Goal: Browse casually: Explore the website without a specific task or goal

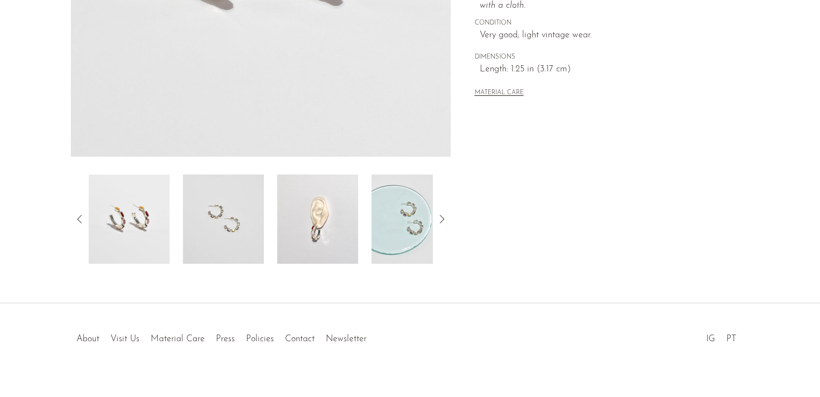
scroll to position [317, 0]
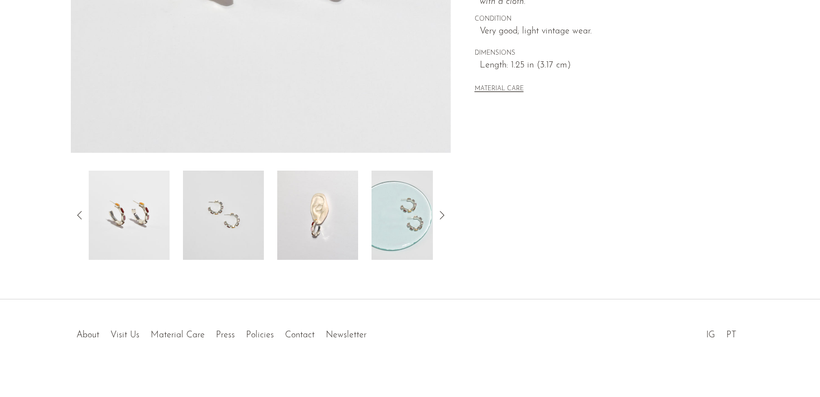
click at [253, 220] on img at bounding box center [223, 215] width 81 height 89
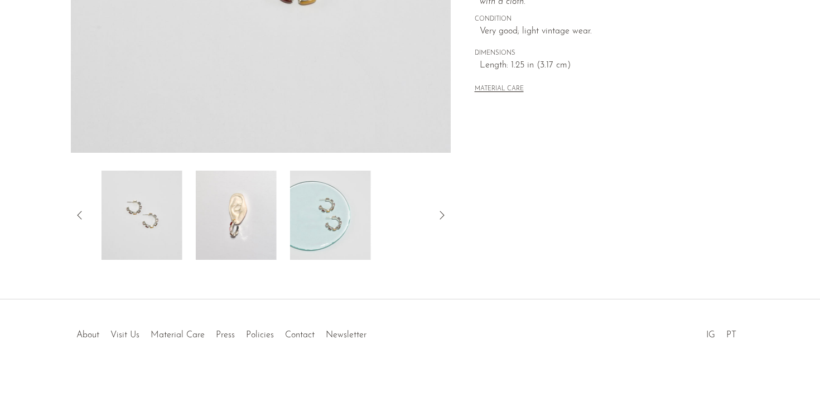
click at [321, 229] on img at bounding box center [330, 215] width 81 height 89
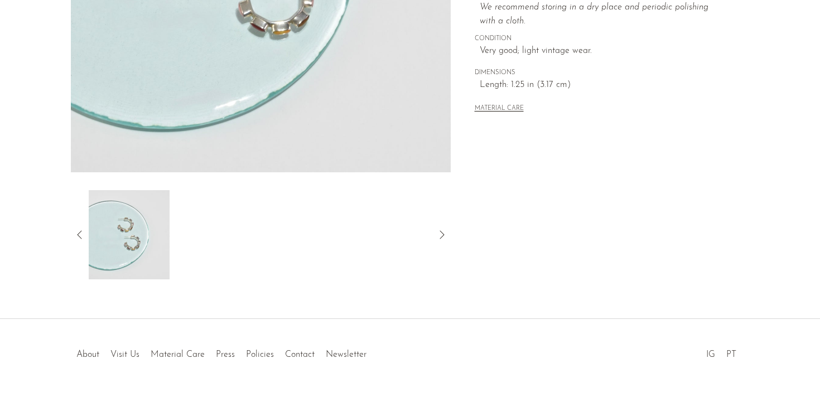
scroll to position [323, 0]
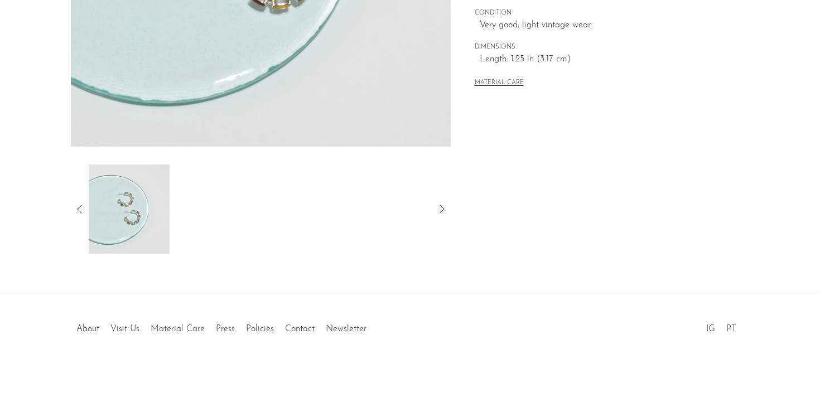
click at [76, 207] on icon at bounding box center [79, 209] width 13 height 13
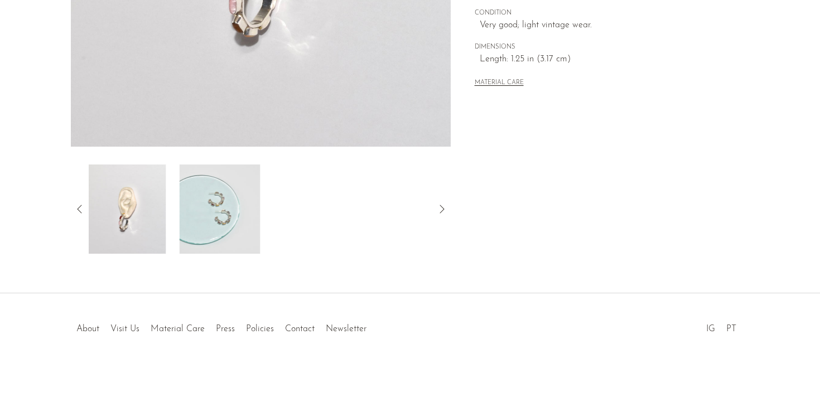
click at [127, 216] on img at bounding box center [125, 209] width 81 height 89
click at [127, 216] on img at bounding box center [129, 209] width 81 height 89
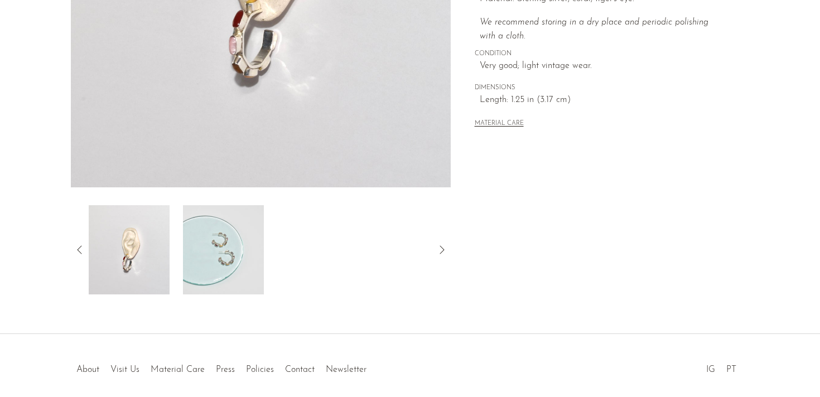
scroll to position [281, 0]
click at [81, 251] on icon at bounding box center [79, 250] width 13 height 13
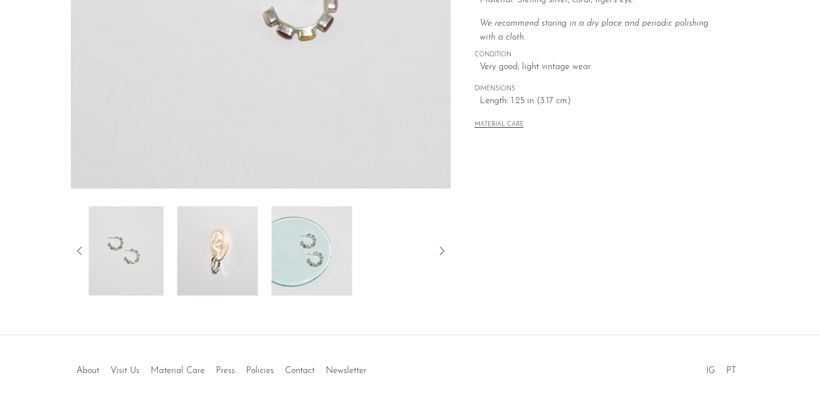
click at [131, 249] on img at bounding box center [123, 251] width 81 height 89
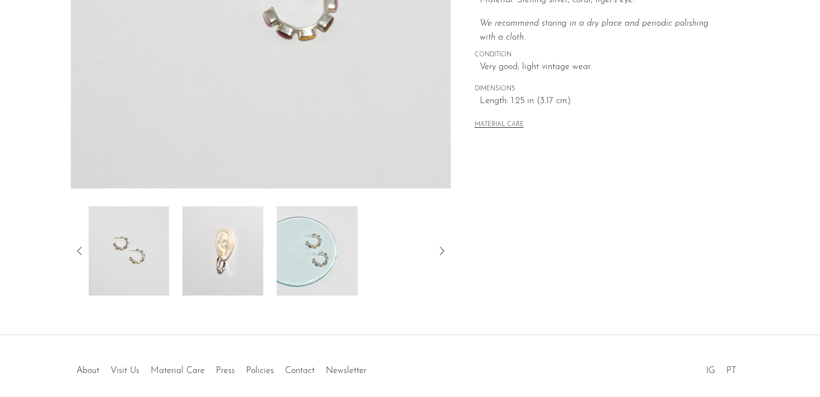
click at [134, 249] on img at bounding box center [128, 251] width 81 height 89
click at [83, 250] on icon at bounding box center [79, 250] width 13 height 13
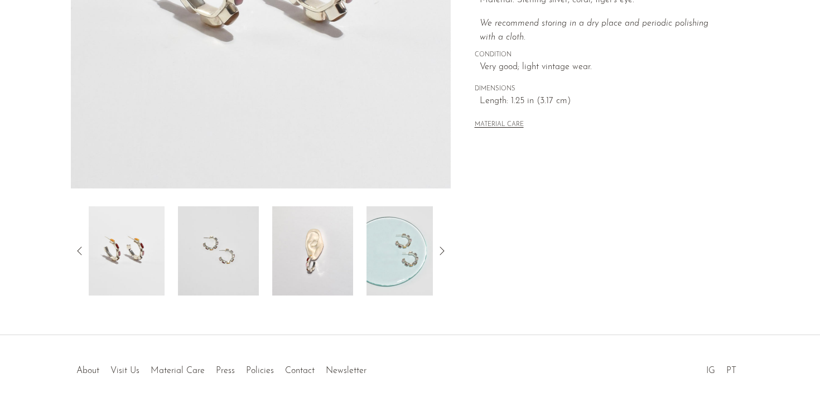
click at [145, 246] on img at bounding box center [124, 251] width 81 height 89
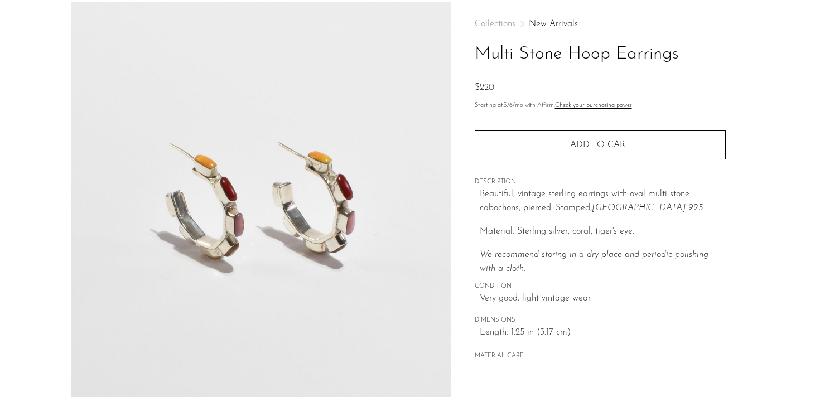
scroll to position [0, 0]
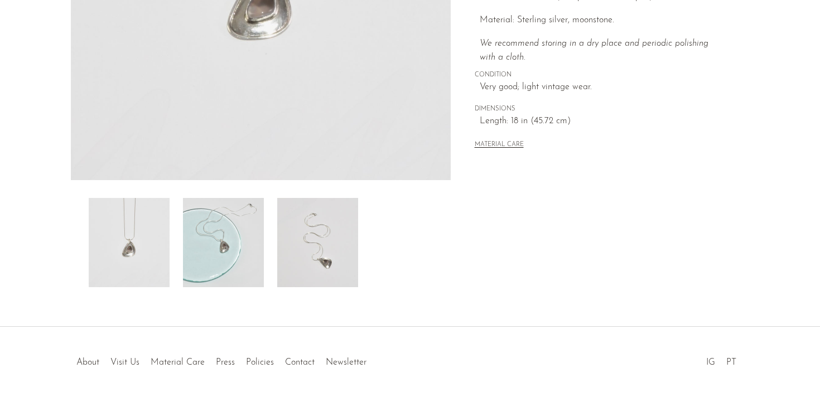
scroll to position [295, 0]
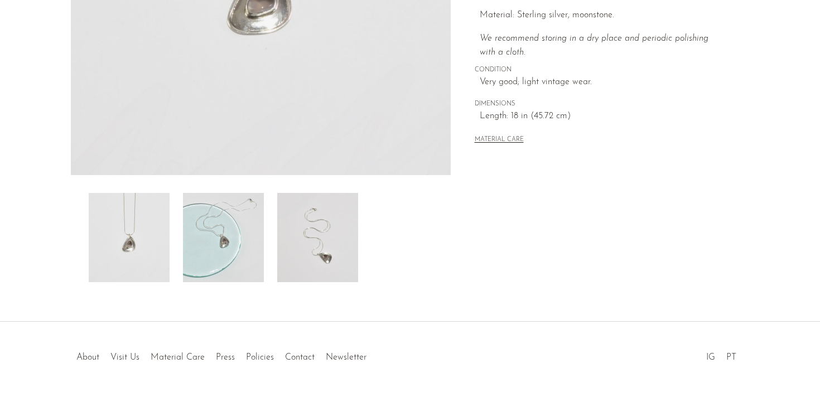
click at [230, 249] on img at bounding box center [223, 237] width 81 height 89
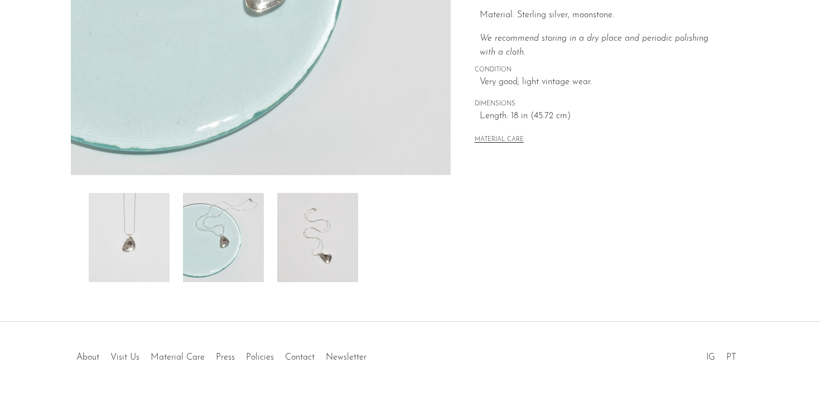
click at [320, 251] on img at bounding box center [317, 237] width 81 height 89
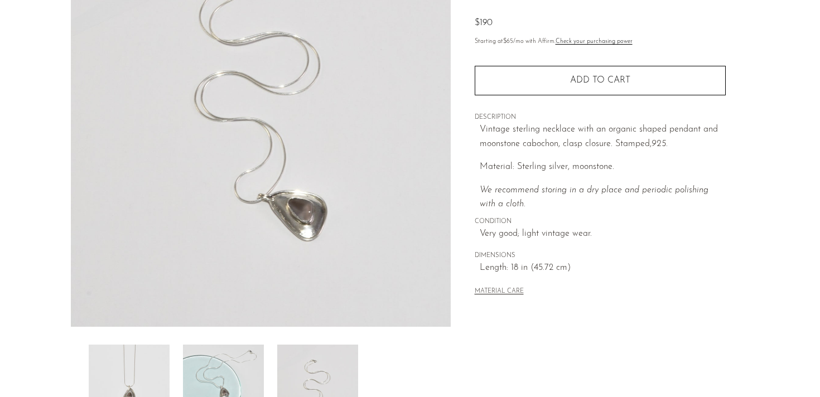
scroll to position [329, 0]
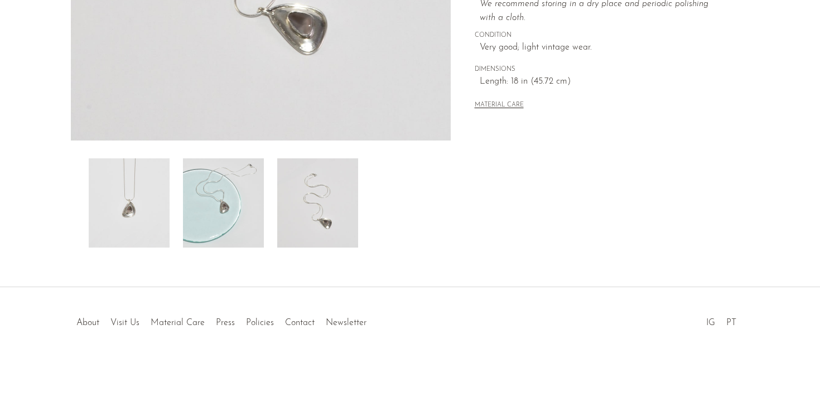
click at [151, 206] on img at bounding box center [129, 203] width 81 height 89
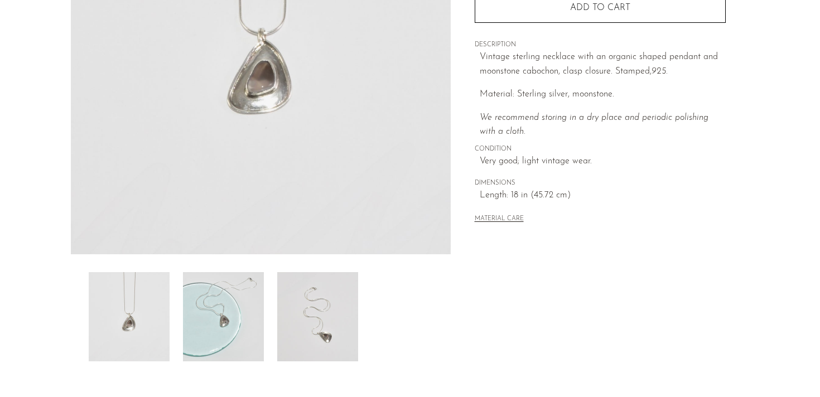
scroll to position [162, 0]
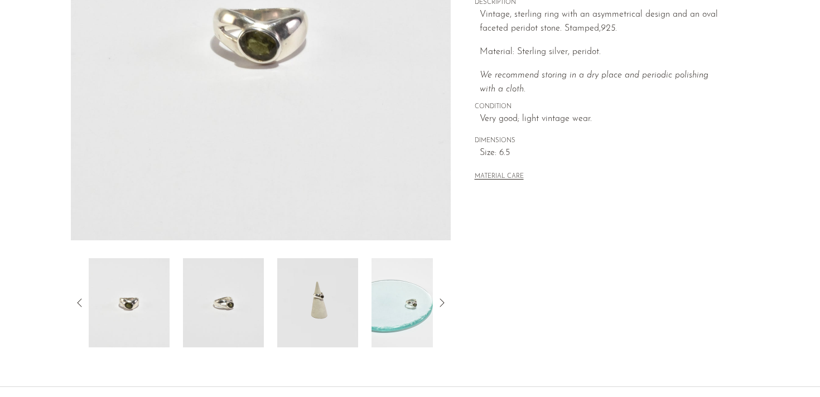
scroll to position [230, 0]
click at [329, 303] on img at bounding box center [317, 302] width 81 height 89
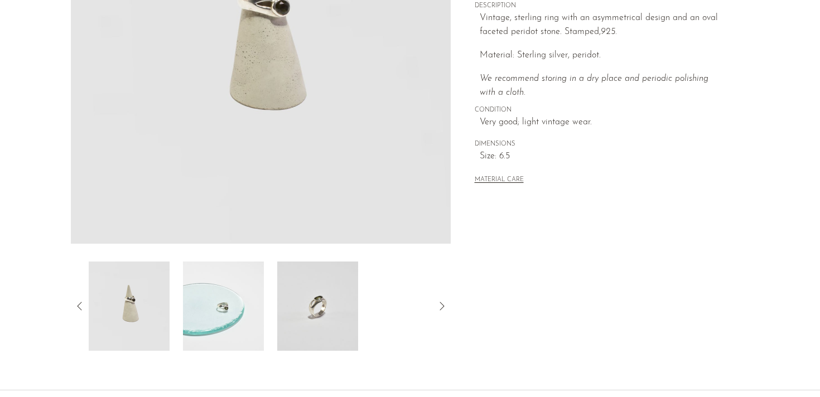
scroll to position [329, 0]
